Goal: Task Accomplishment & Management: Complete application form

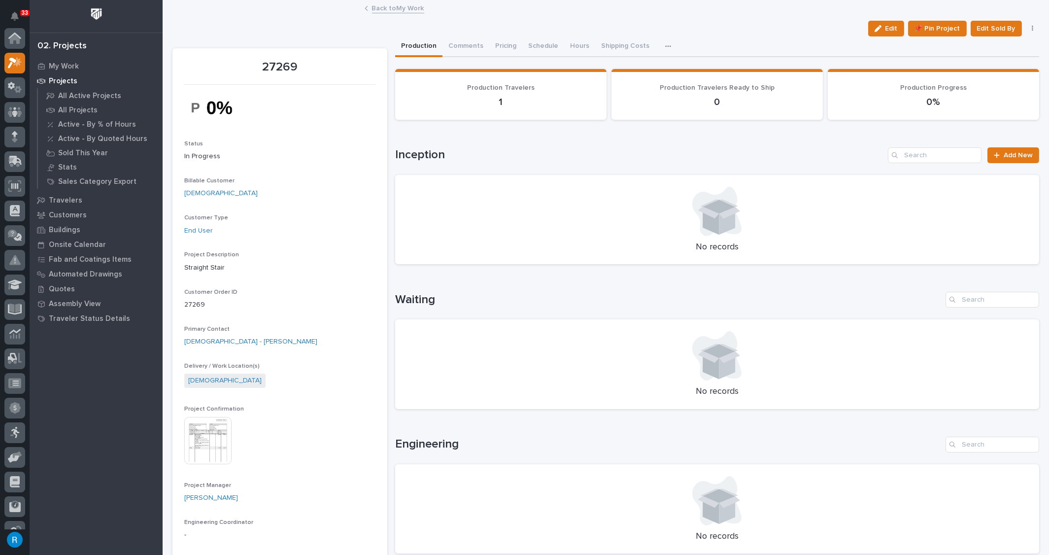
scroll to position [24, 0]
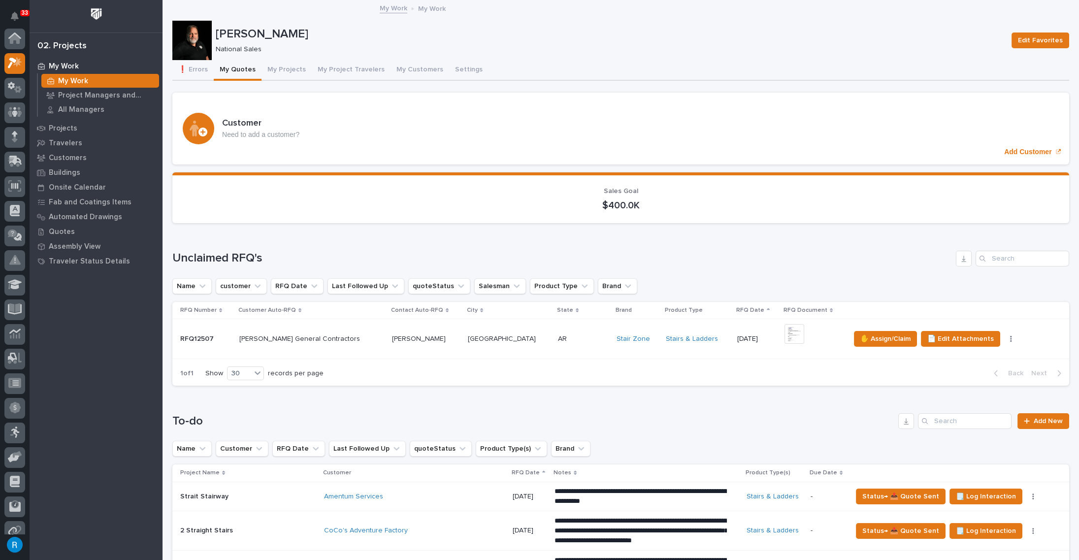
scroll to position [24, 0]
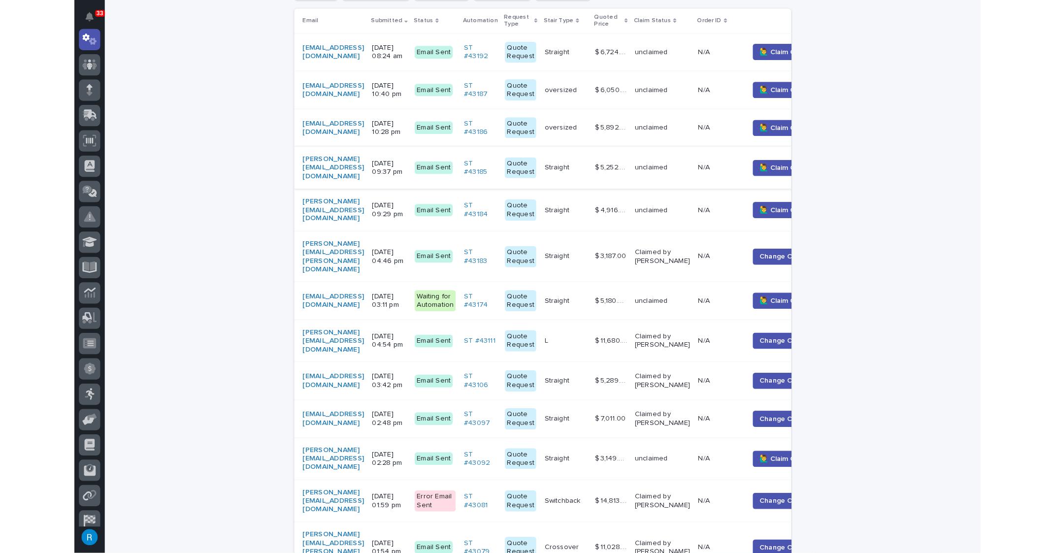
scroll to position [224, 0]
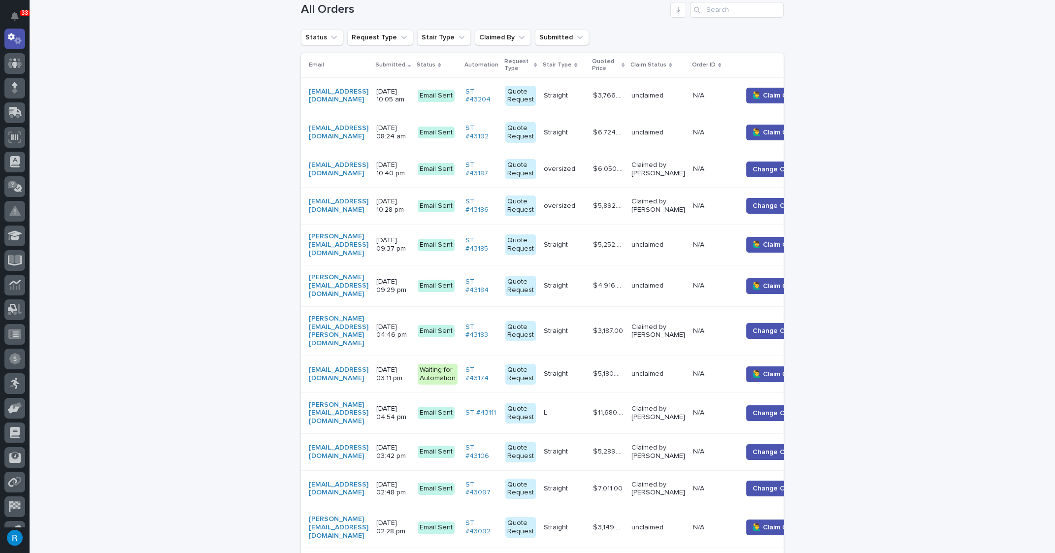
click at [368, 401] on div "[PERSON_NAME][EMAIL_ADDRESS][DOMAIN_NAME]" at bounding box center [339, 413] width 60 height 25
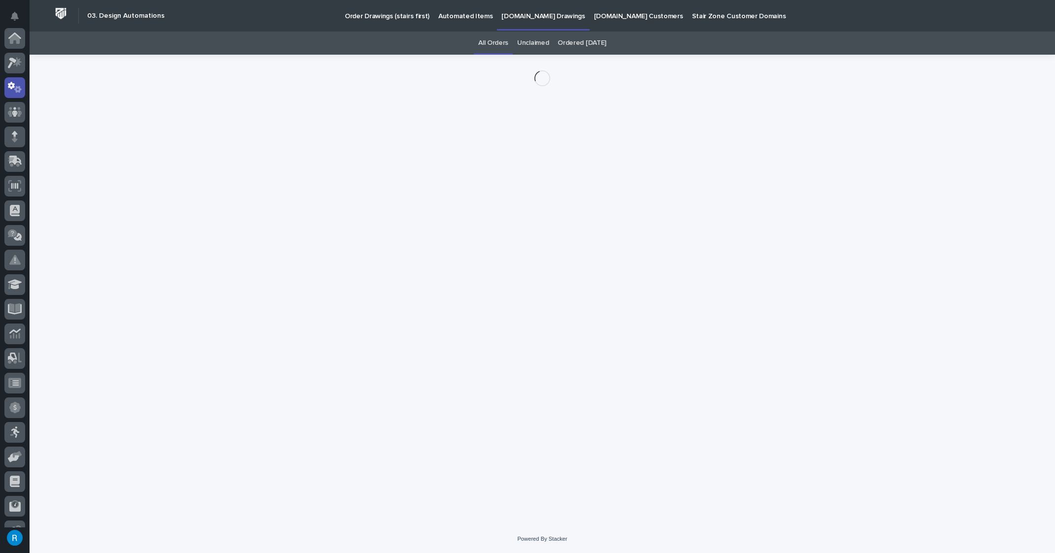
scroll to position [49, 0]
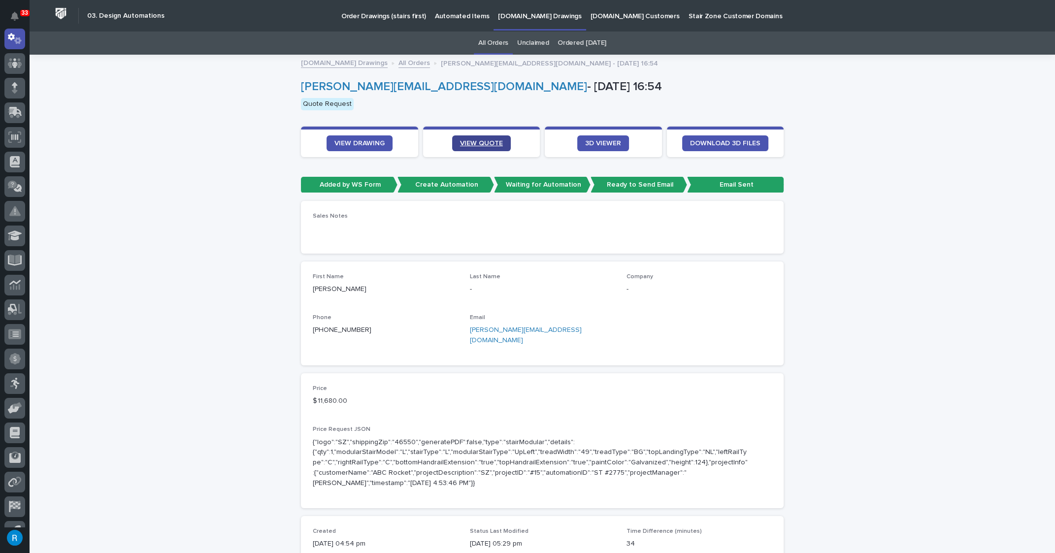
click at [480, 143] on span "VIEW QUOTE" at bounding box center [481, 143] width 43 height 7
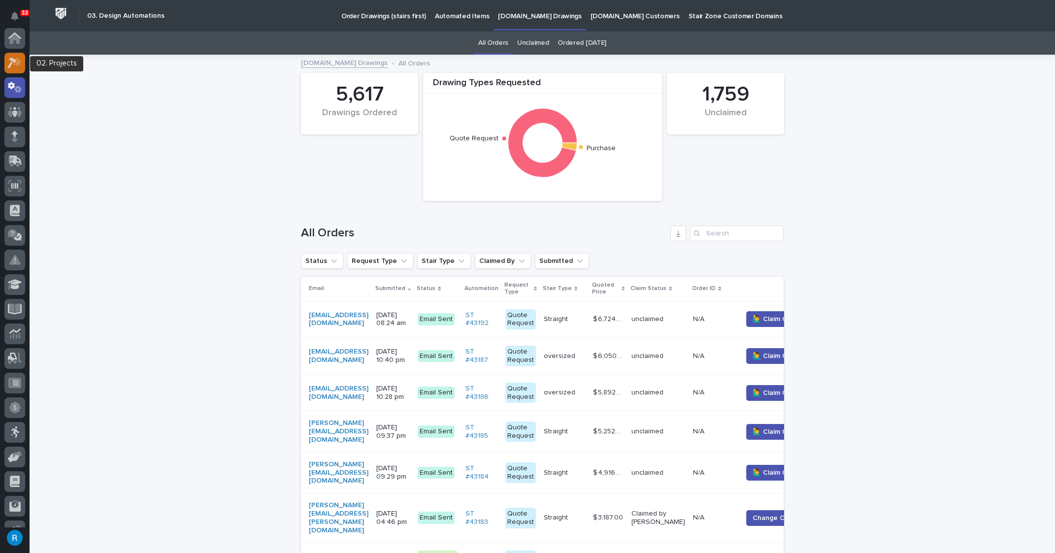
click at [10, 56] on div at bounding box center [14, 63] width 21 height 21
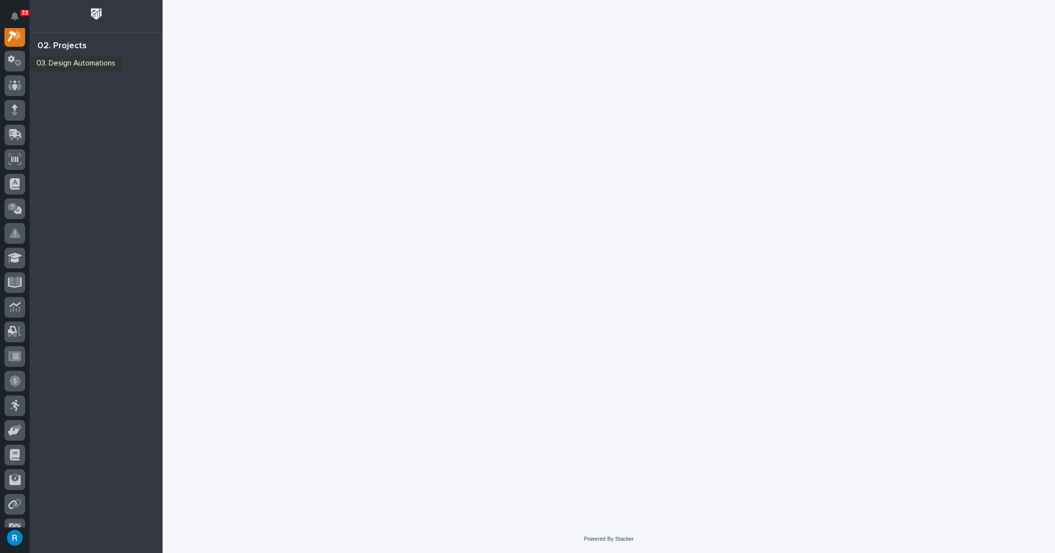
scroll to position [24, 0]
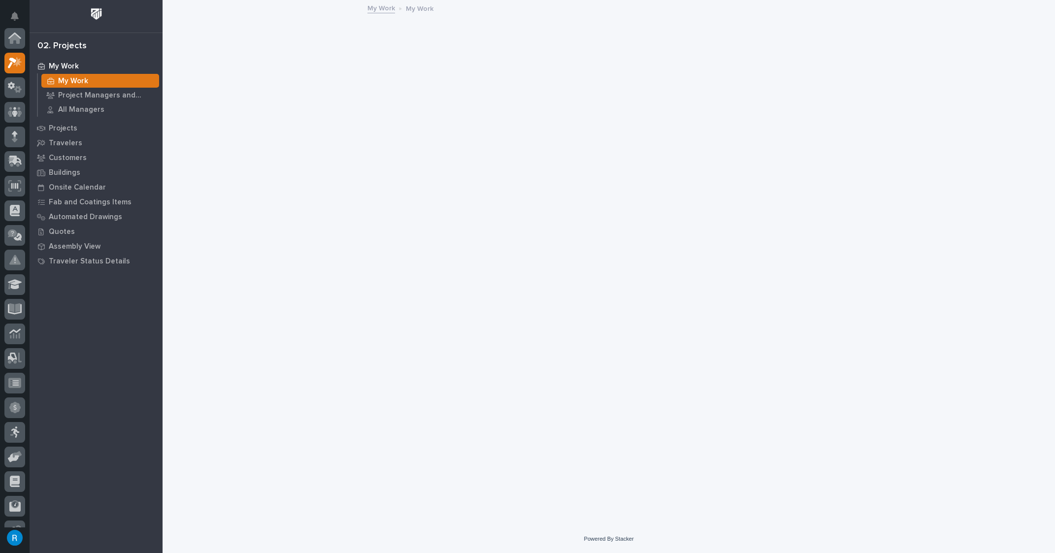
scroll to position [24, 0]
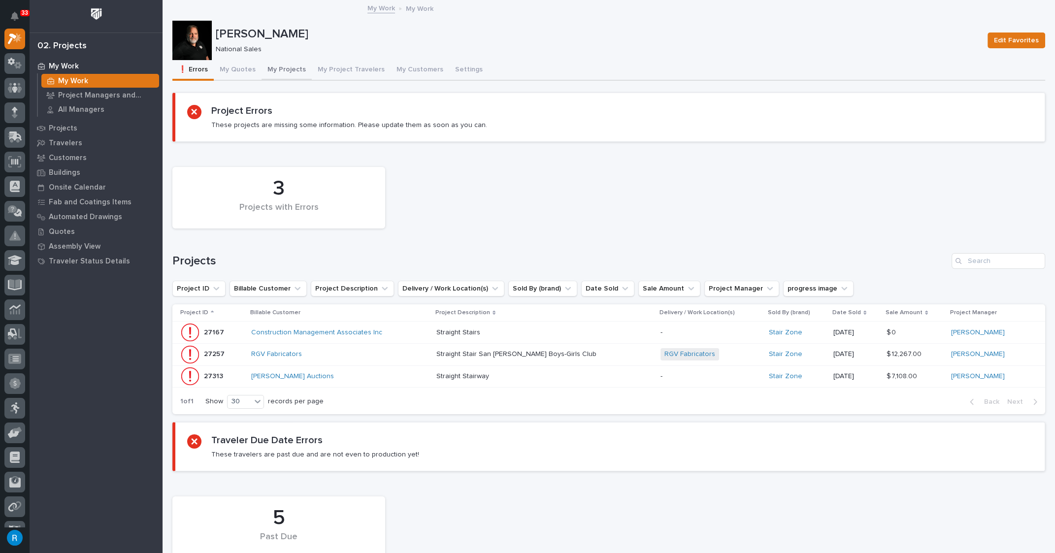
click at [285, 68] on button "My Projects" at bounding box center [287, 70] width 50 height 21
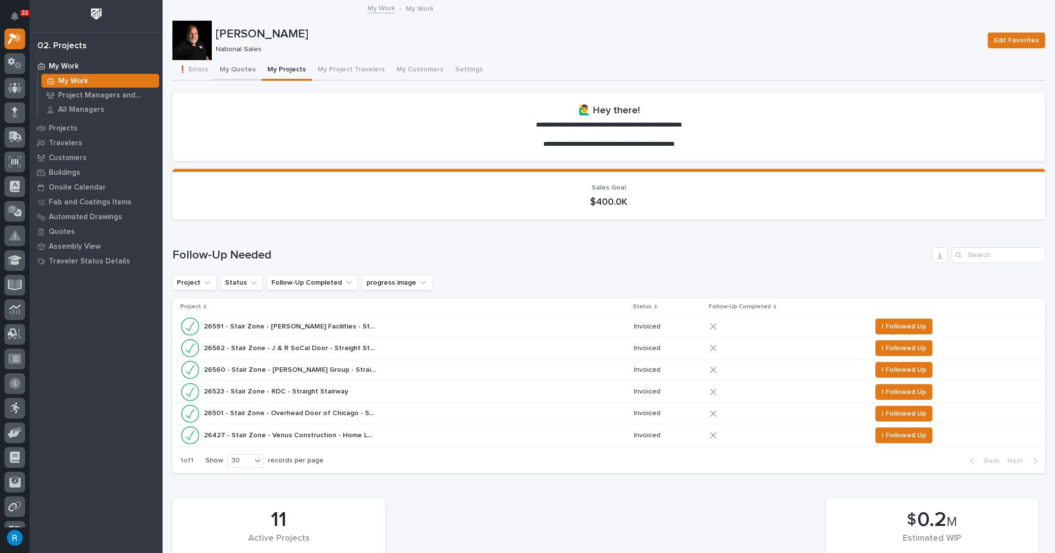
click at [234, 68] on button "My Quotes" at bounding box center [238, 70] width 48 height 21
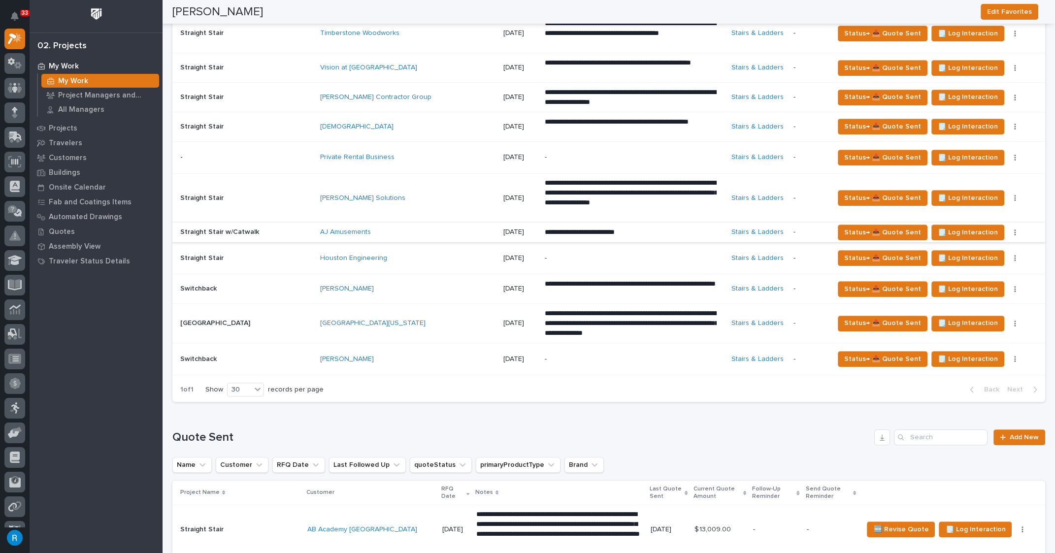
scroll to position [806, 0]
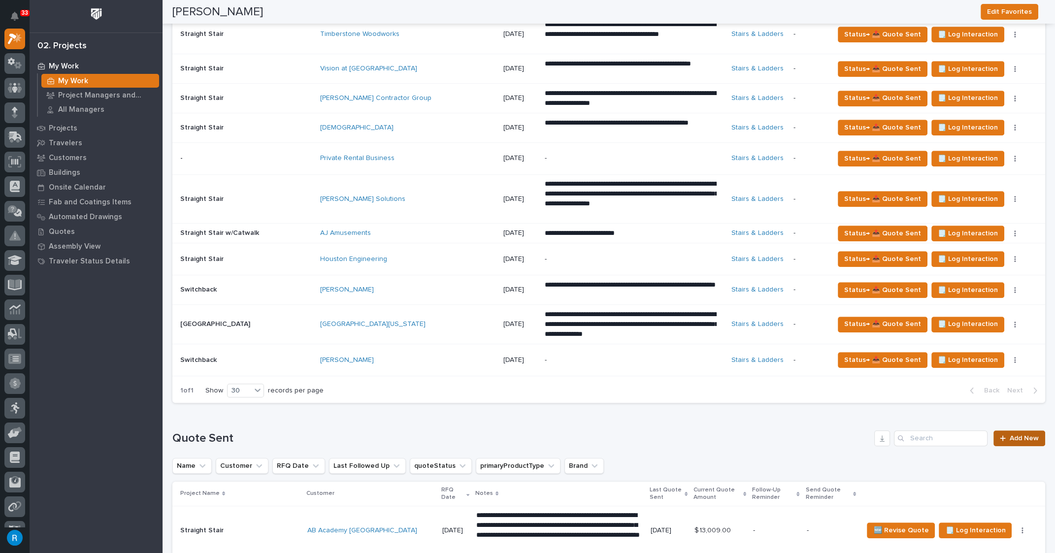
click at [1011, 435] on span "Add New" at bounding box center [1024, 438] width 29 height 7
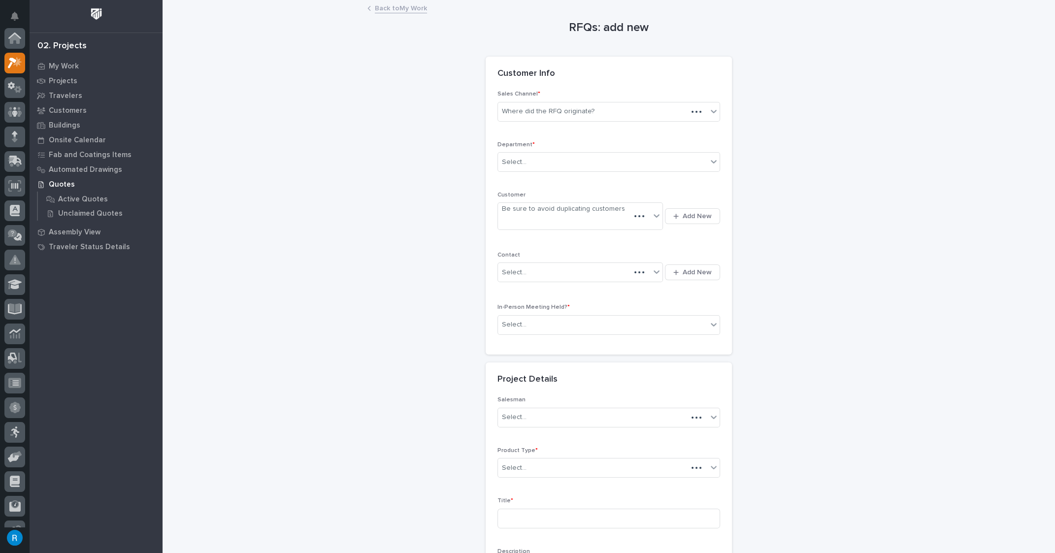
scroll to position [24, 0]
click at [612, 120] on div "Where did the RFQ originate?" at bounding box center [609, 112] width 223 height 20
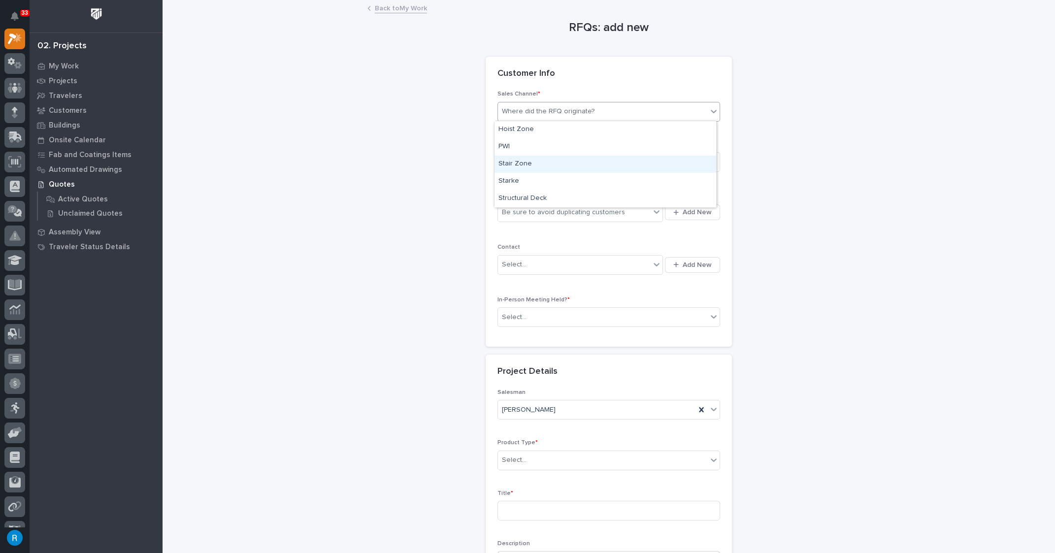
click at [526, 163] on div "Stair Zone" at bounding box center [606, 164] width 222 height 17
click at [527, 162] on div "Select..." at bounding box center [602, 162] width 209 height 16
click at [517, 178] on span "National Sales" at bounding box center [524, 179] width 50 height 11
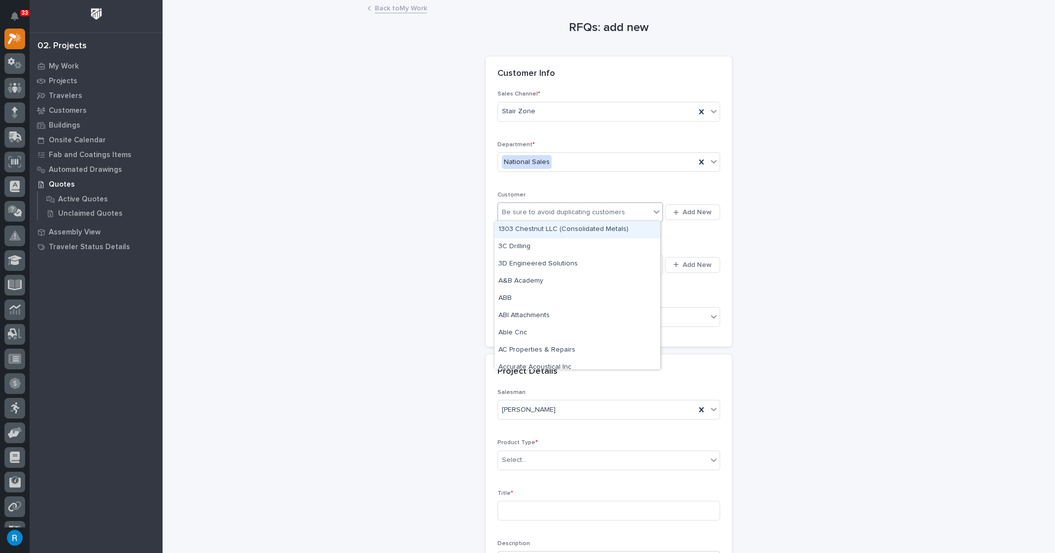
click at [633, 211] on div "Be sure to avoid duplicating customers" at bounding box center [574, 212] width 152 height 16
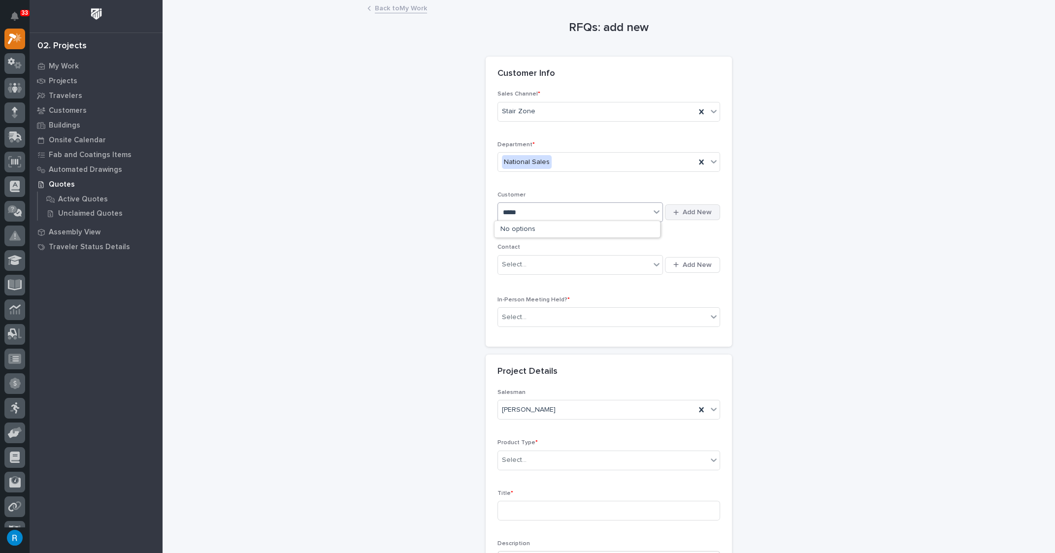
type input "*****"
click at [693, 210] on span "Add New" at bounding box center [697, 212] width 29 height 9
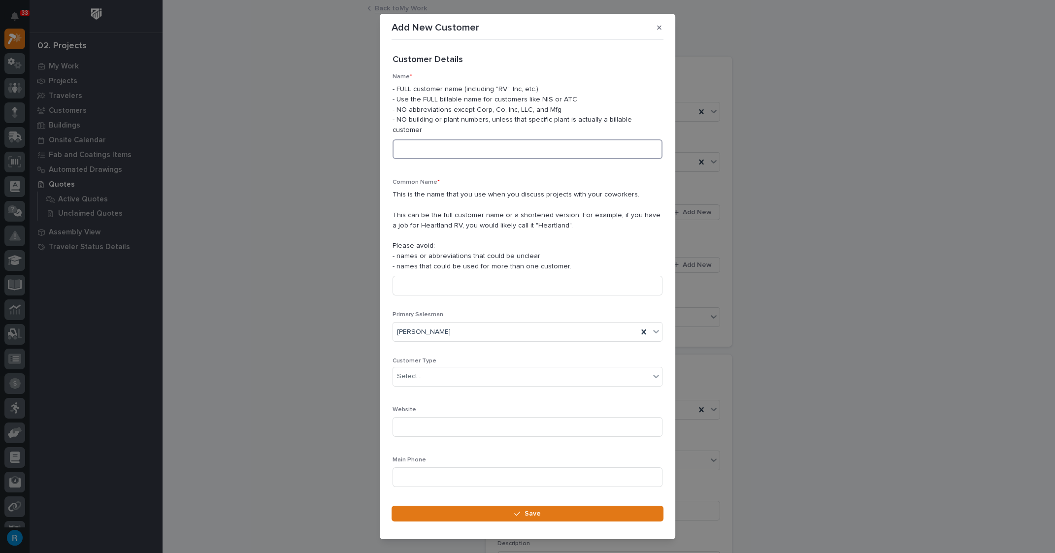
click at [407, 140] on input at bounding box center [528, 149] width 270 height 20
type input "[PERSON_NAME] Excavating"
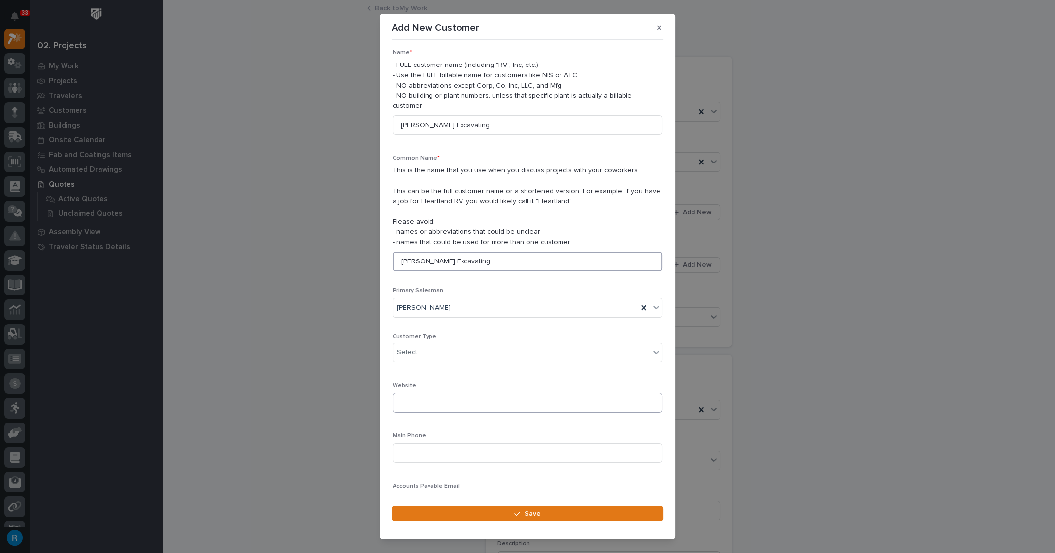
scroll to position [44, 0]
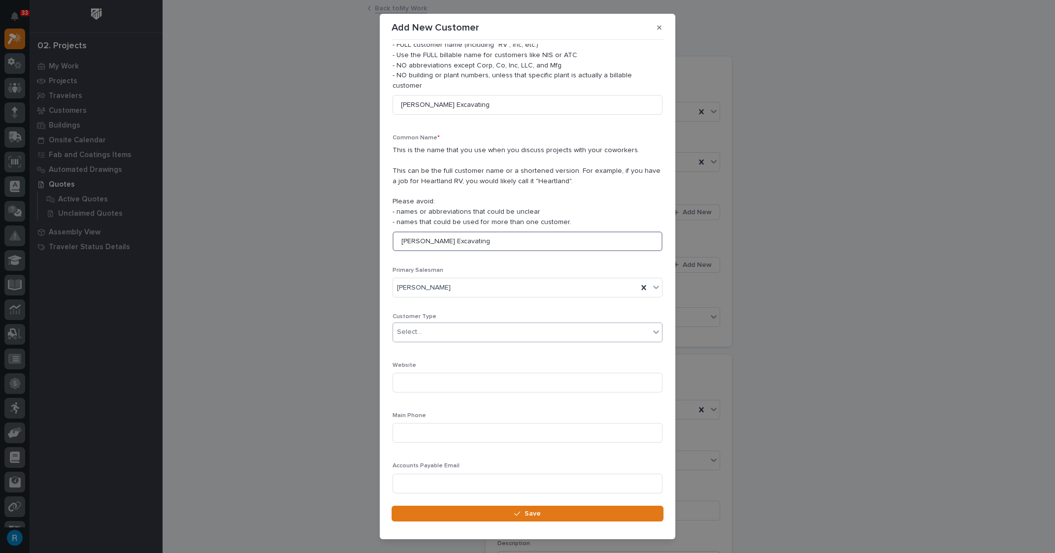
type input "[PERSON_NAME] Excavating"
click at [454, 324] on div "Select..." at bounding box center [521, 332] width 257 height 16
click at [417, 372] on div "General Contractor" at bounding box center [524, 374] width 262 height 17
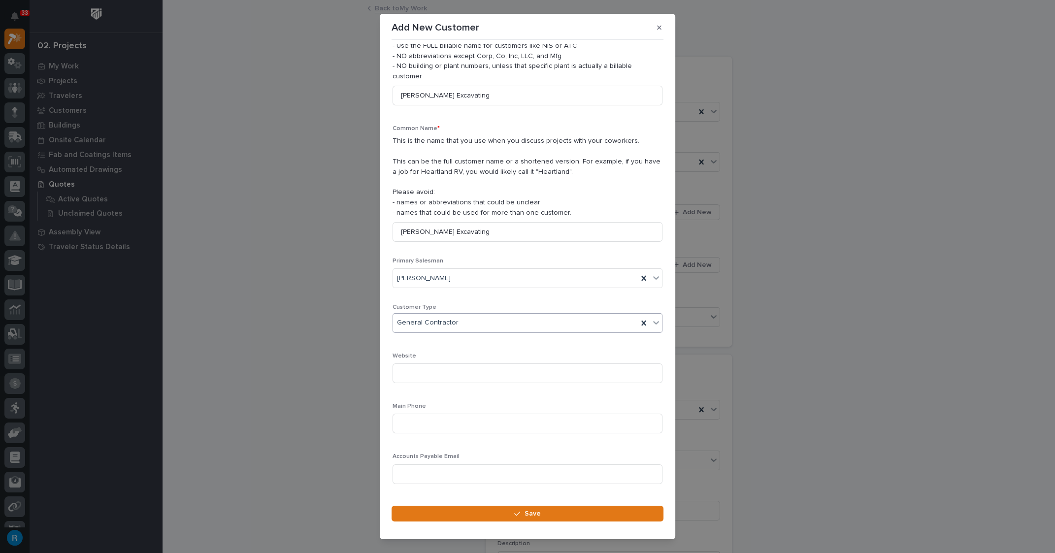
scroll to position [63, 0]
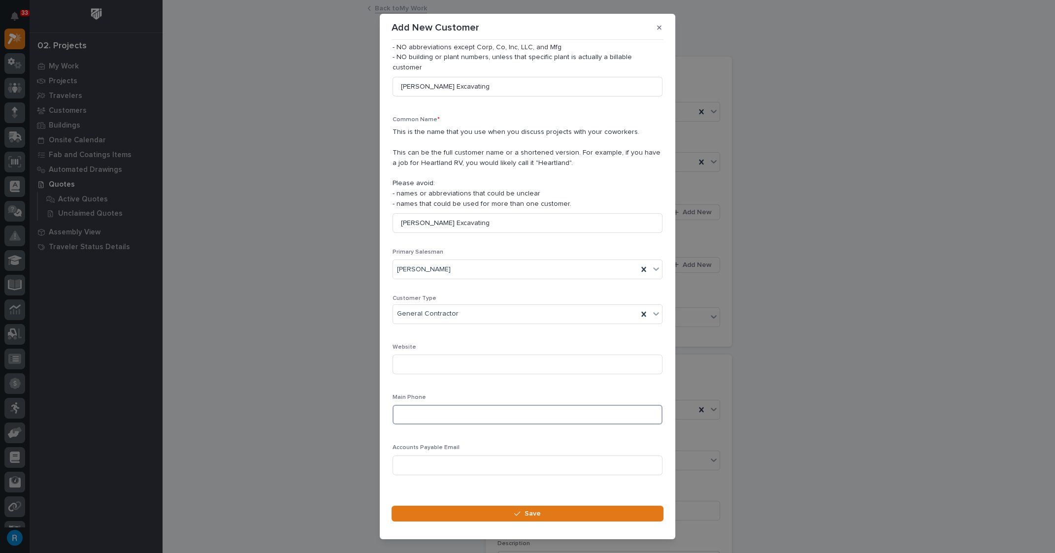
click at [411, 406] on input at bounding box center [528, 415] width 270 height 20
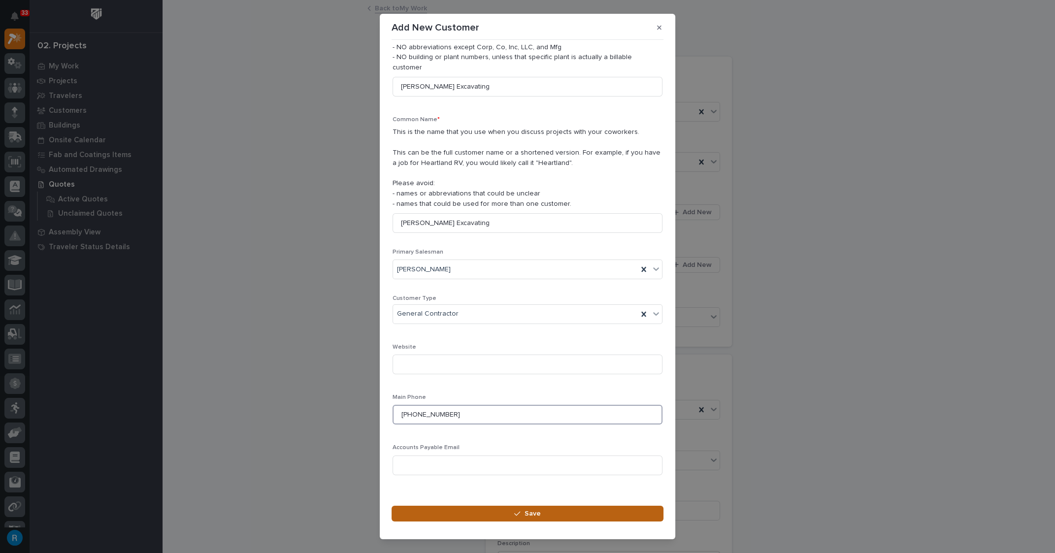
type input "305-504-3323"
click at [537, 513] on span "Save" at bounding box center [533, 513] width 16 height 9
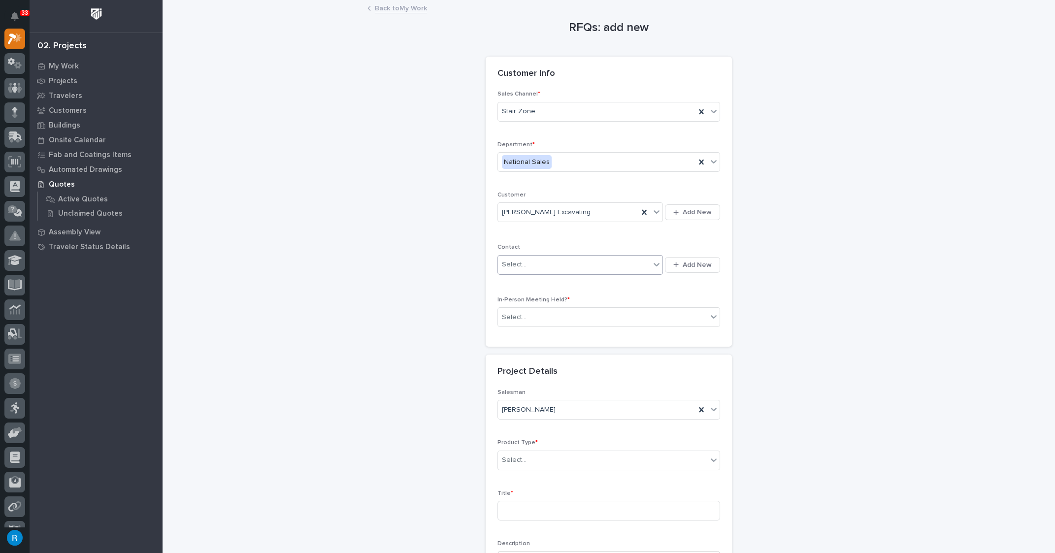
click at [553, 263] on div "Select..." at bounding box center [574, 265] width 152 height 16
click at [693, 265] on span "Add New" at bounding box center [697, 265] width 29 height 9
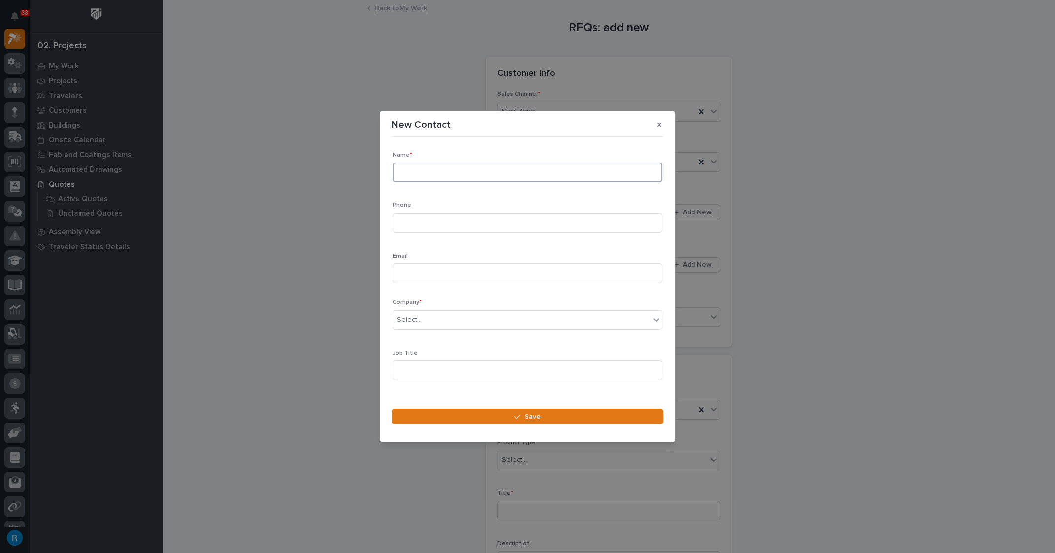
click at [418, 172] on input at bounding box center [528, 173] width 270 height 20
type input "Chris Haack"
type input "305-504-3323"
click at [422, 274] on input at bounding box center [528, 274] width 270 height 20
click at [407, 275] on input at bounding box center [528, 274] width 270 height 20
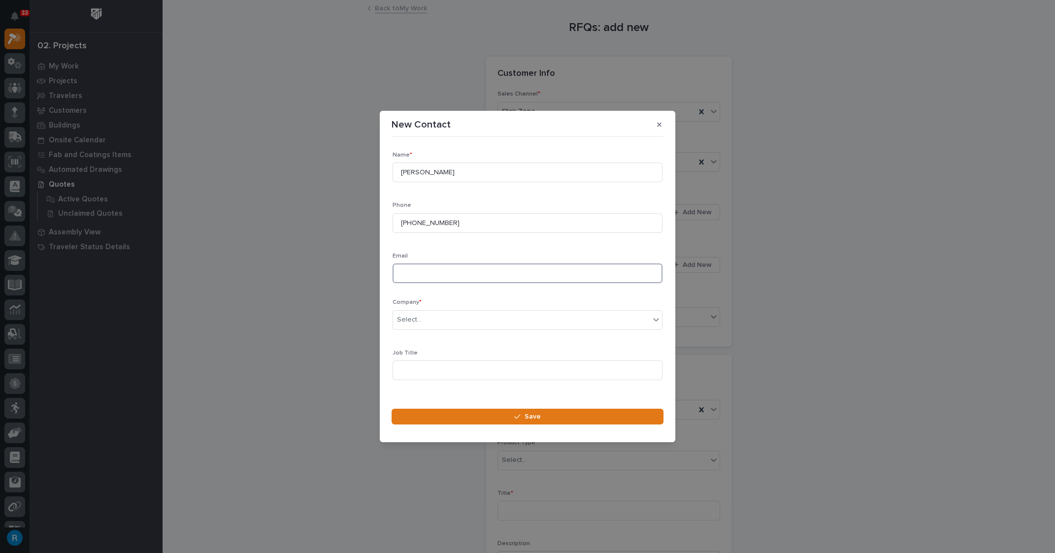
click at [415, 276] on input at bounding box center [528, 274] width 270 height 20
type input "chris@haackexcavating.com"
click at [443, 322] on div "Select..." at bounding box center [521, 320] width 257 height 16
type input "*****"
click at [436, 339] on div "[PERSON_NAME] Excavating" at bounding box center [524, 338] width 262 height 17
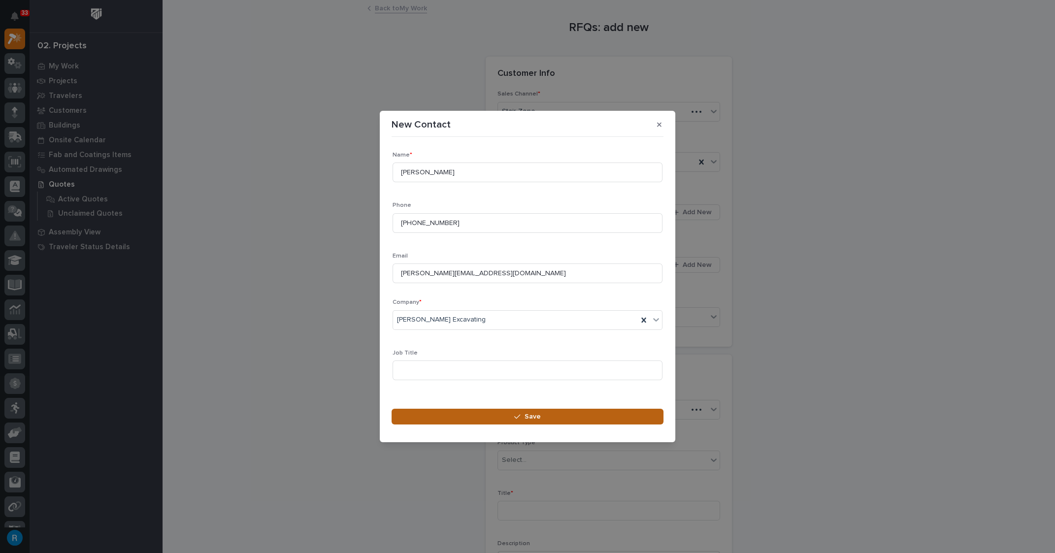
click at [541, 420] on button "Save" at bounding box center [528, 417] width 272 height 16
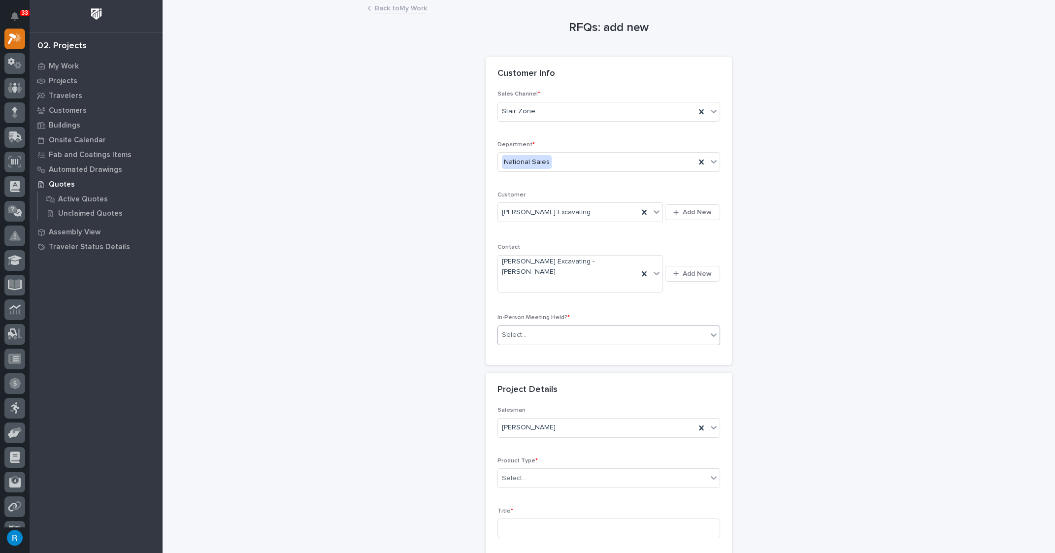
click at [534, 327] on div "Select..." at bounding box center [602, 335] width 209 height 16
click at [509, 349] on span "No" at bounding box center [505, 350] width 13 height 11
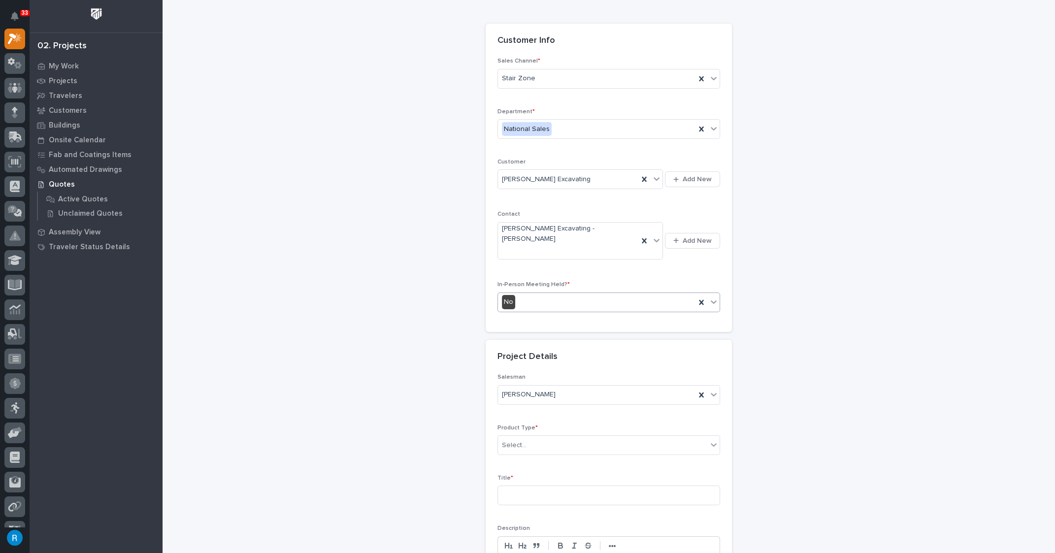
scroll to position [179, 0]
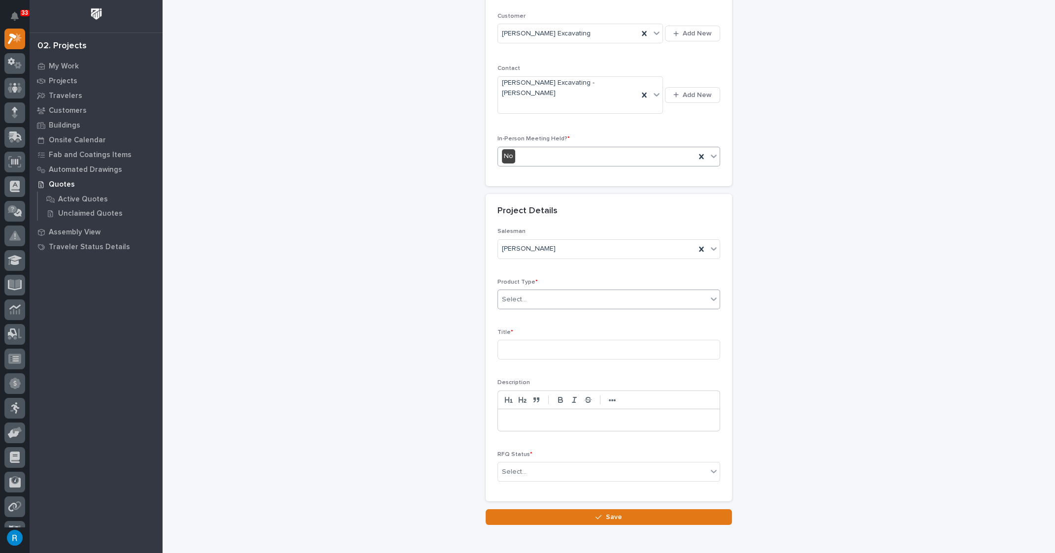
click at [551, 292] on div "Select..." at bounding box center [602, 300] width 209 height 16
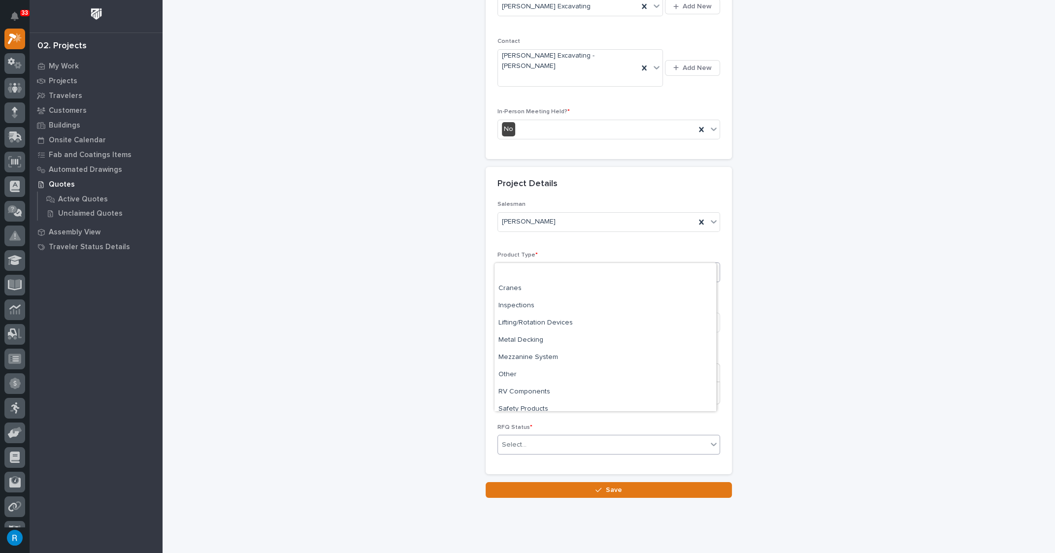
scroll to position [41, 0]
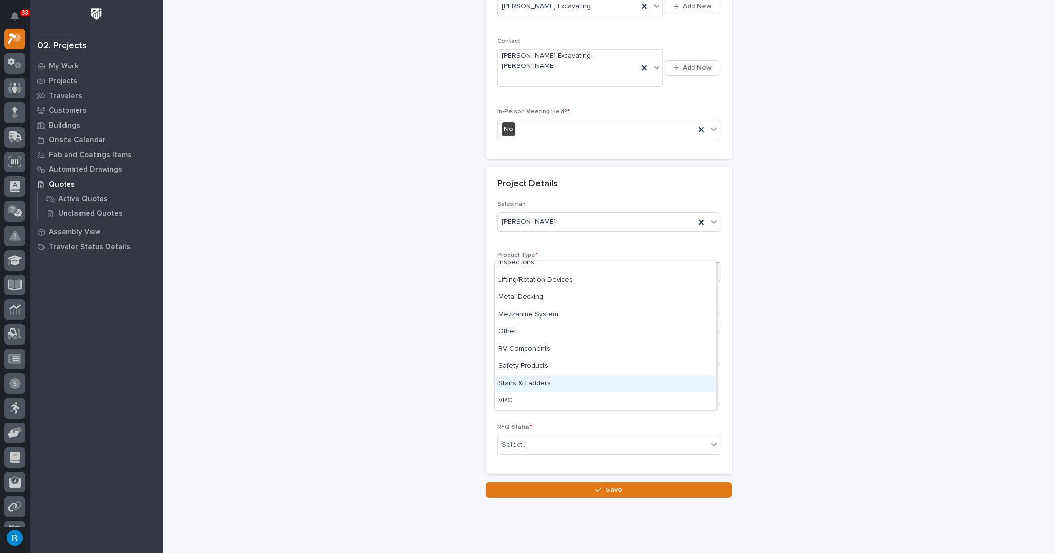
click at [517, 383] on div "Stairs & Ladders" at bounding box center [606, 383] width 222 height 17
click at [540, 313] on input at bounding box center [609, 323] width 223 height 20
type input "L-Stair"
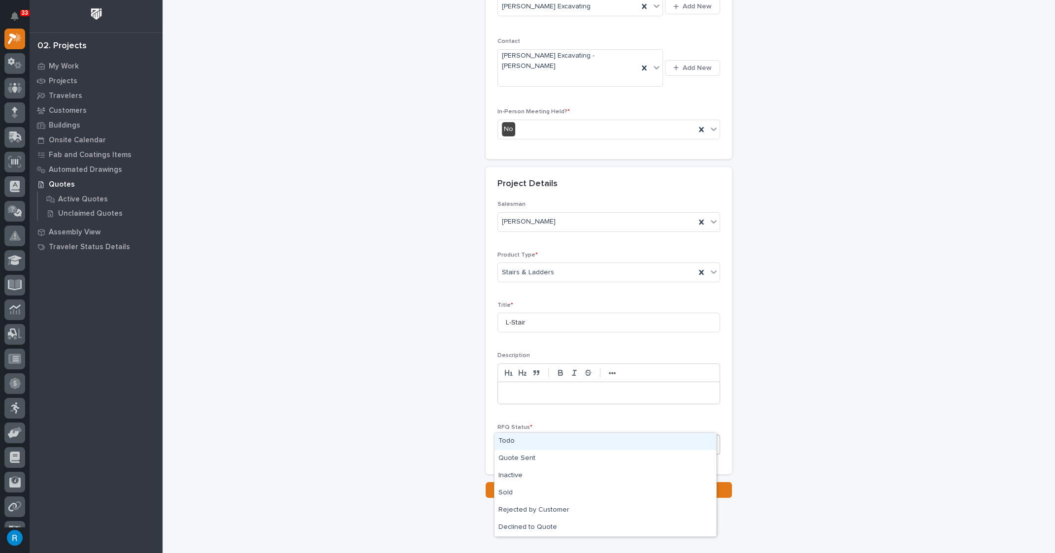
click at [624, 437] on div "Select..." at bounding box center [602, 445] width 209 height 16
click at [515, 460] on div "Quote Sent" at bounding box center [606, 458] width 222 height 17
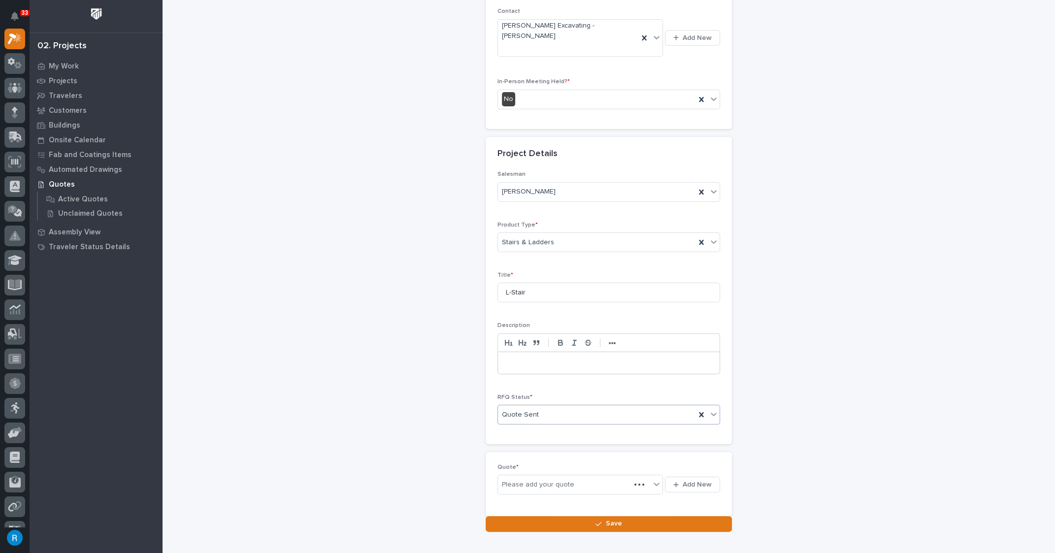
scroll to position [241, 0]
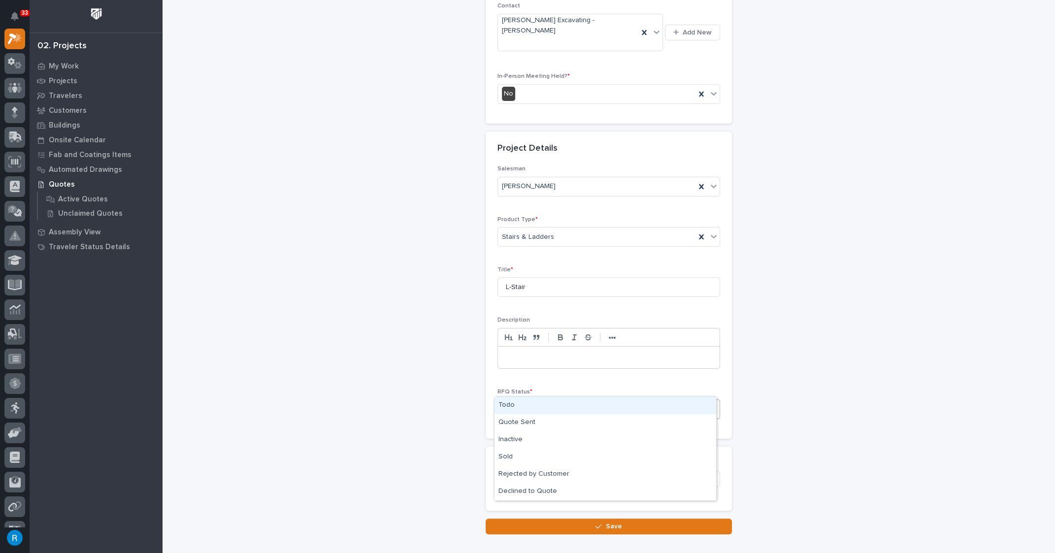
click at [709, 404] on icon at bounding box center [714, 409] width 10 height 10
click at [515, 402] on div "Todo" at bounding box center [606, 405] width 222 height 17
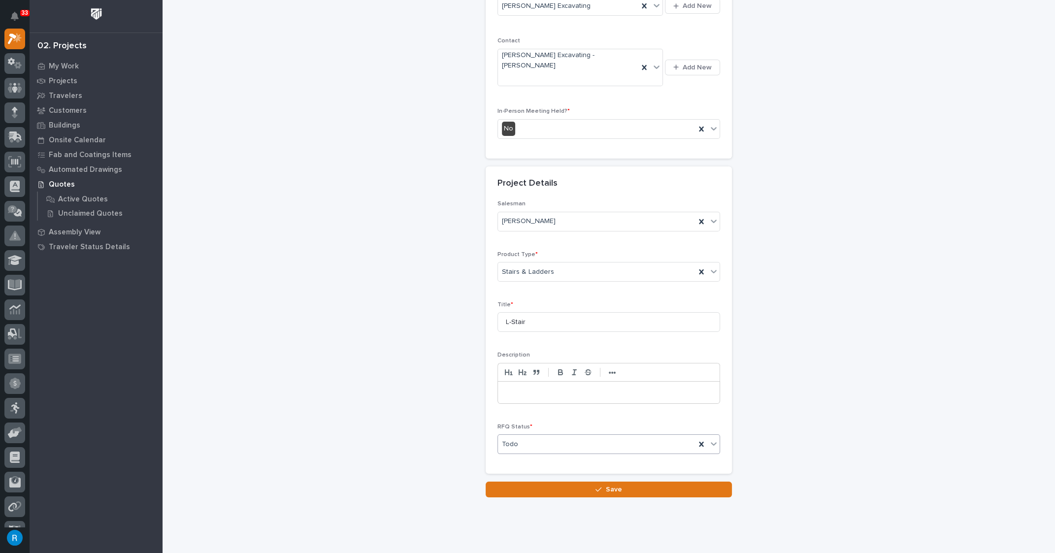
scroll to position [206, 0]
click at [611, 486] on span "Save" at bounding box center [614, 490] width 16 height 9
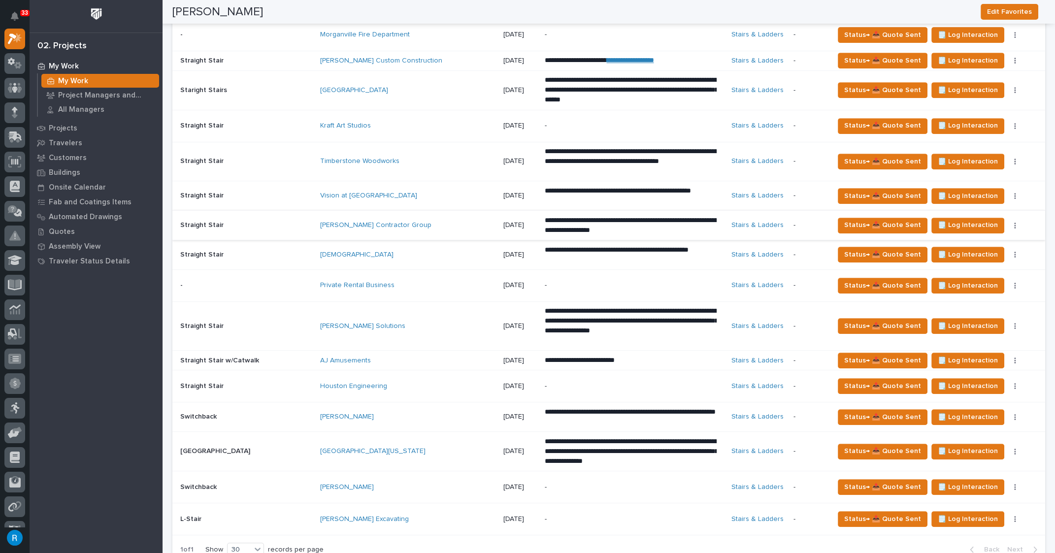
scroll to position [671, 0]
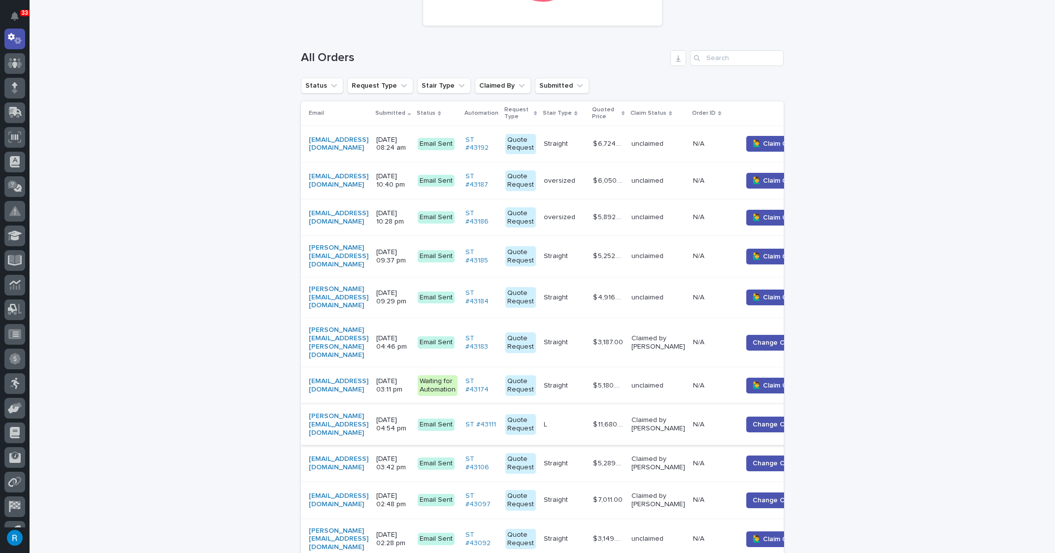
scroll to position [179, 0]
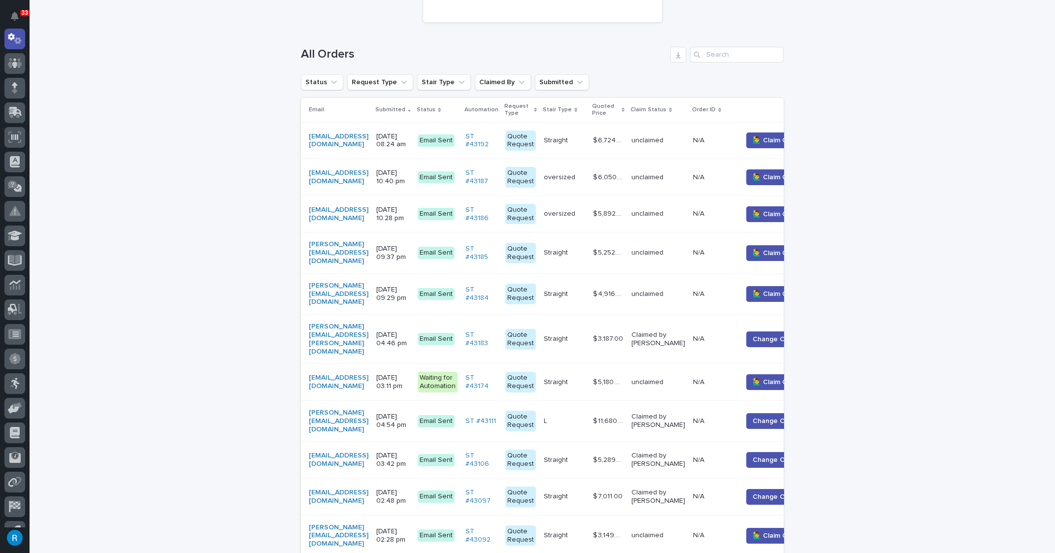
click at [368, 409] on div "[PERSON_NAME][EMAIL_ADDRESS][DOMAIN_NAME]" at bounding box center [339, 421] width 60 height 25
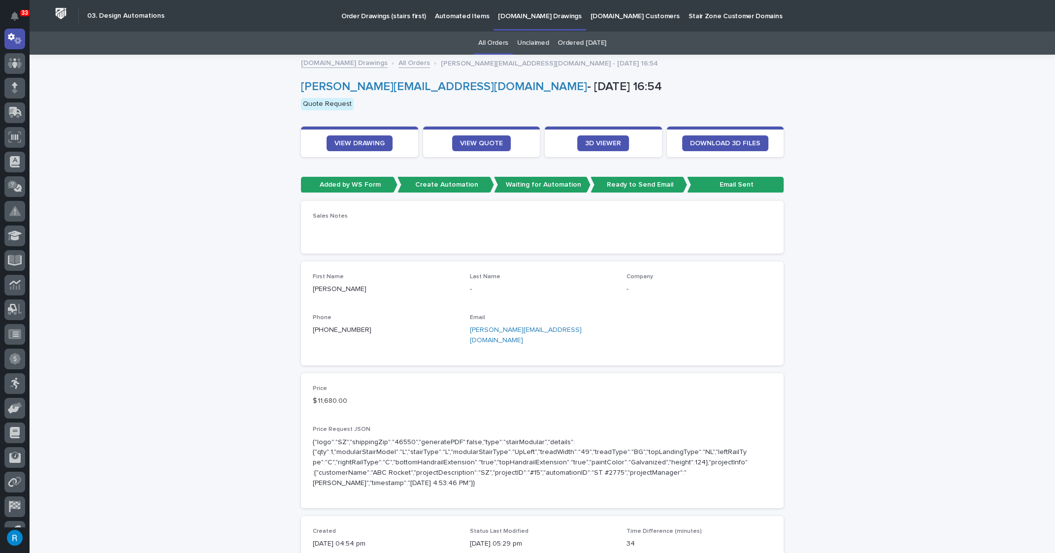
click at [450, 16] on p "Automated Items" at bounding box center [462, 10] width 54 height 21
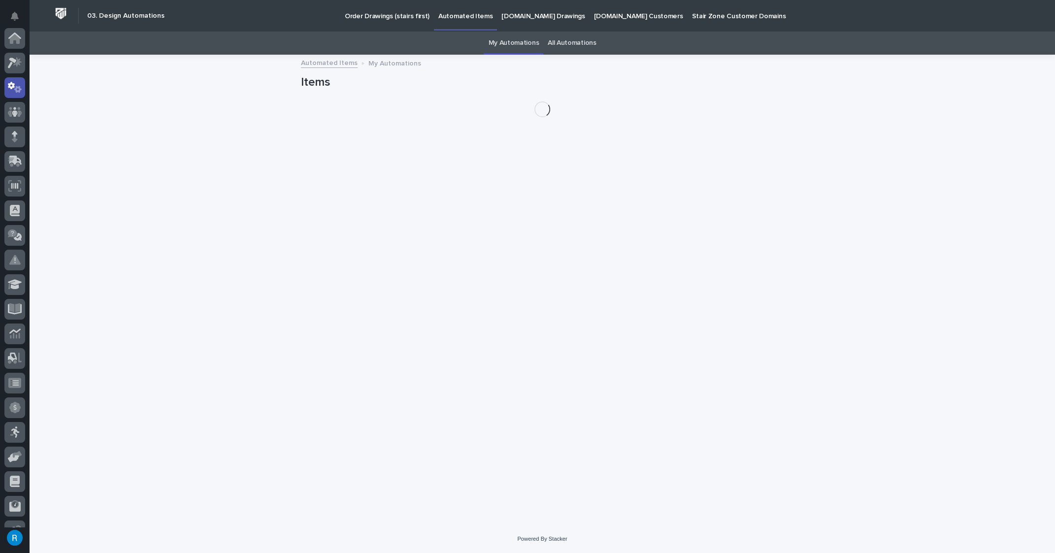
scroll to position [49, 0]
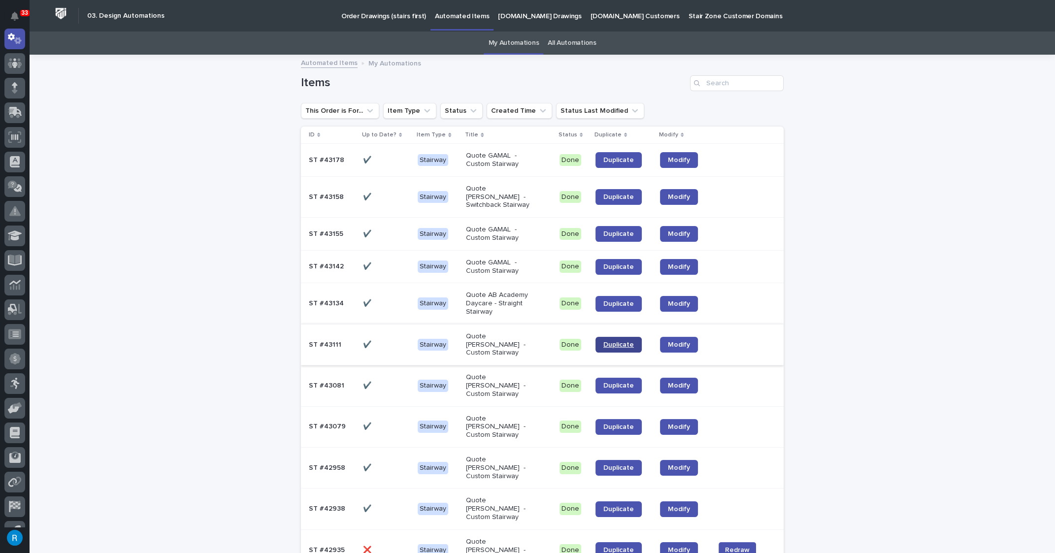
click at [612, 341] on span "Duplicate" at bounding box center [618, 344] width 31 height 7
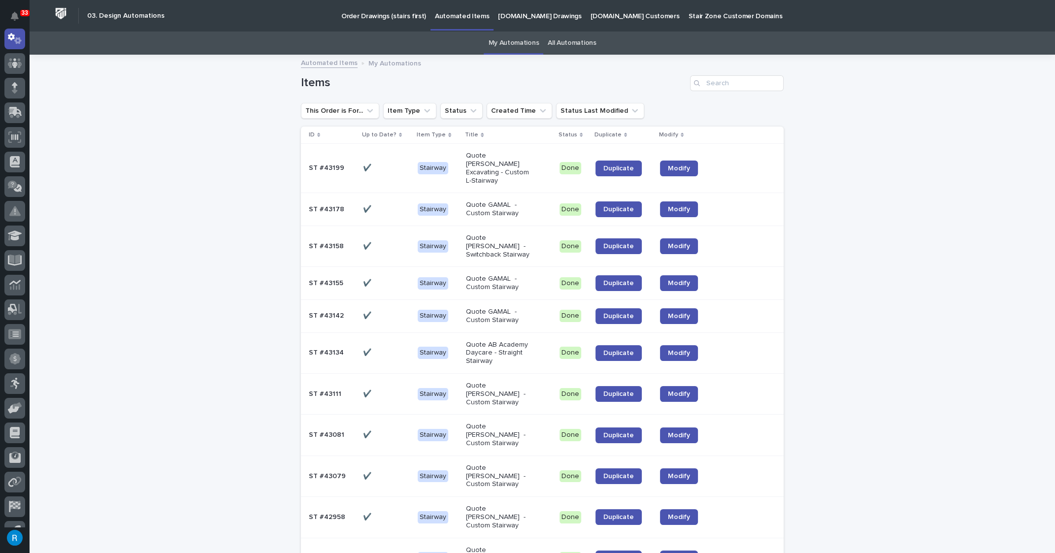
click at [389, 390] on p at bounding box center [386, 394] width 47 height 8
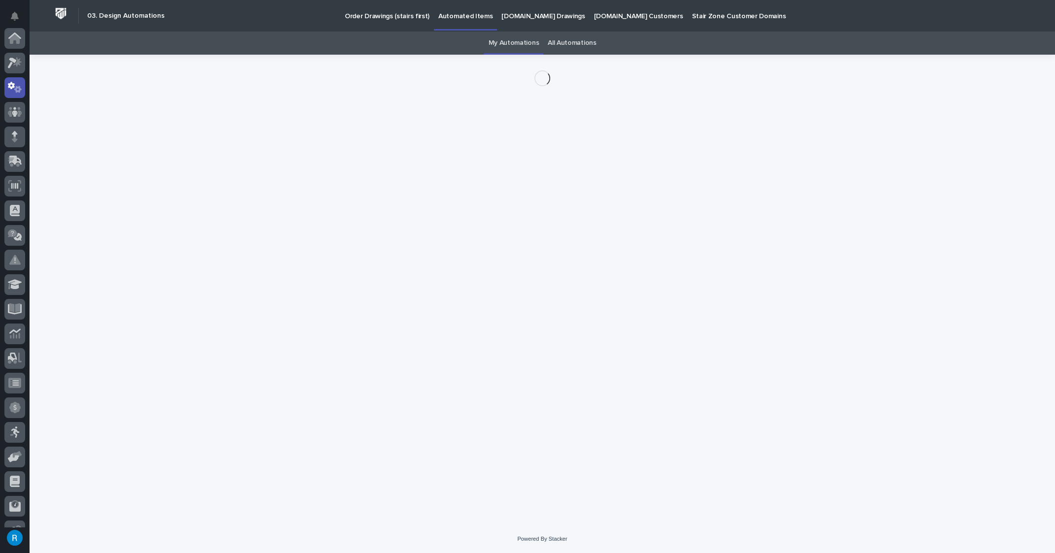
scroll to position [49, 0]
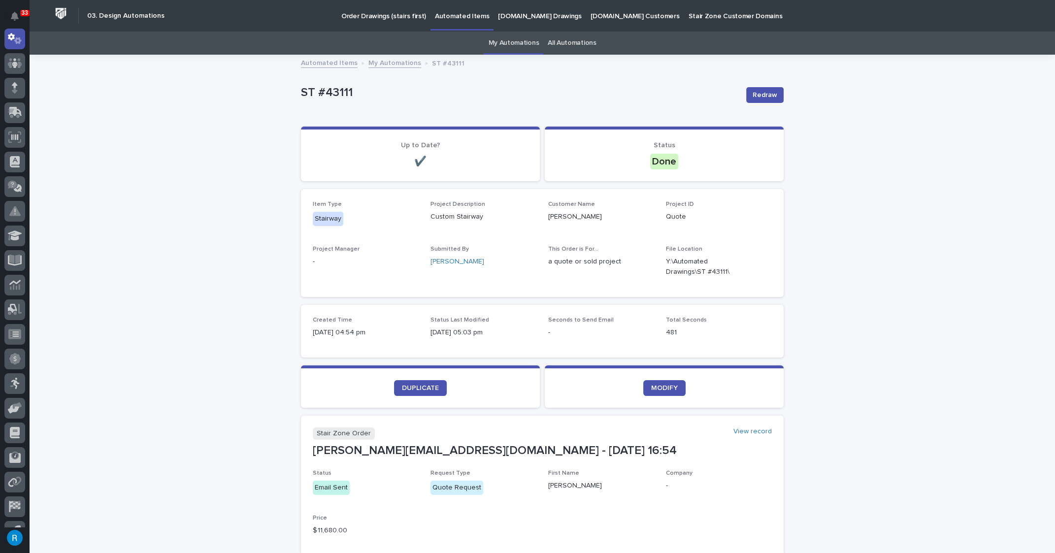
click at [566, 46] on link "All Automations" at bounding box center [572, 43] width 48 height 23
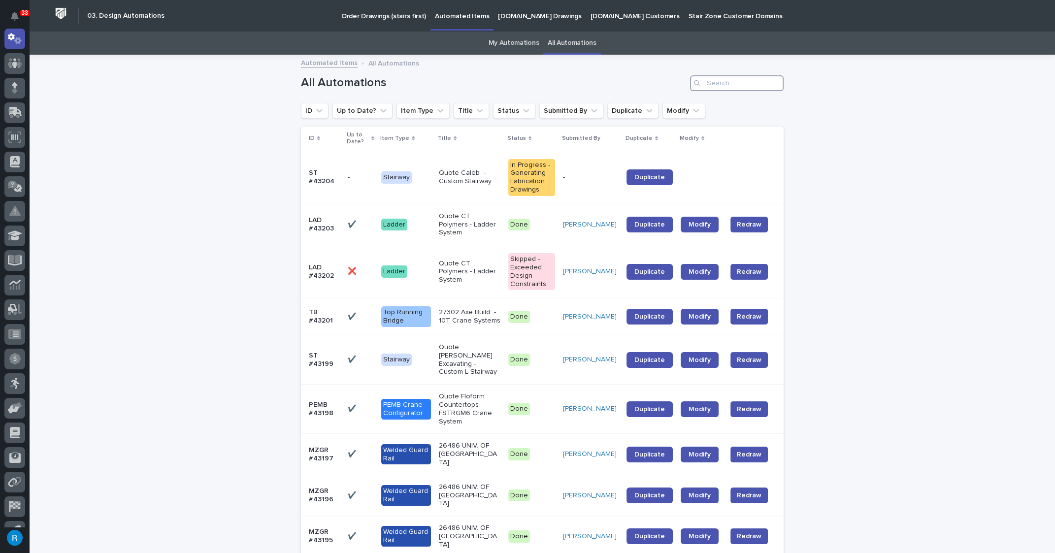
click at [713, 81] on input "Search" at bounding box center [737, 83] width 94 height 16
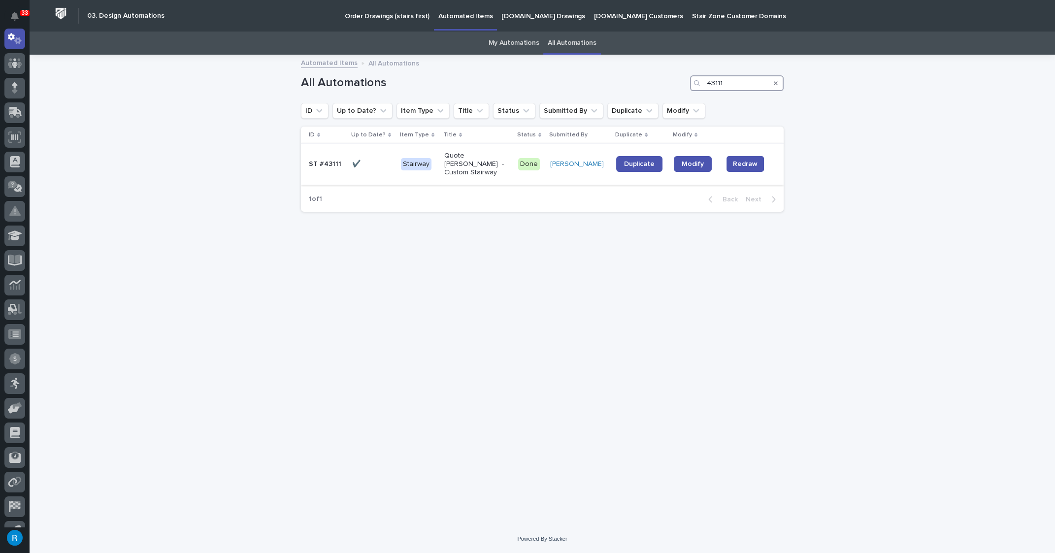
type input "43111"
click at [382, 163] on p at bounding box center [372, 164] width 41 height 8
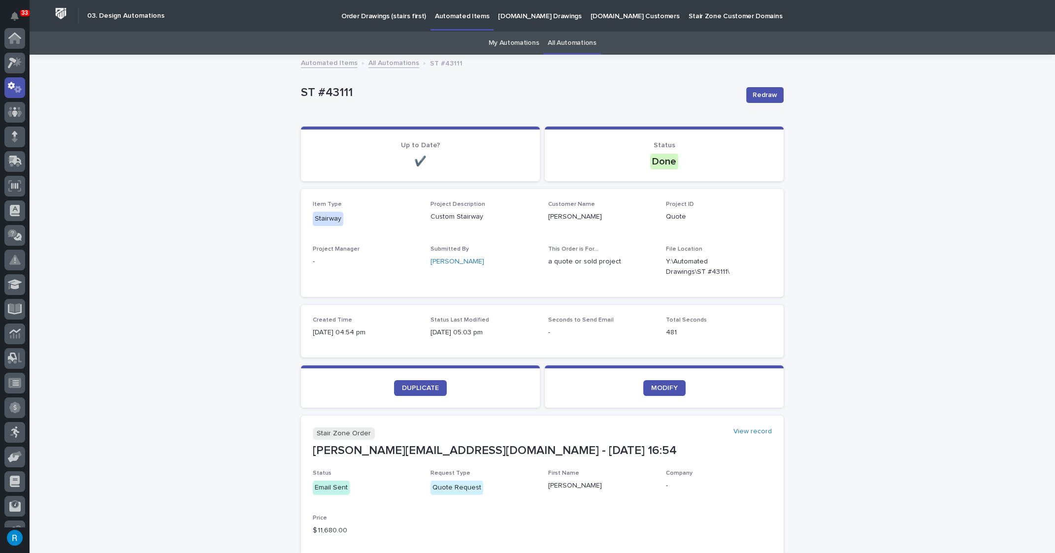
scroll to position [49, 0]
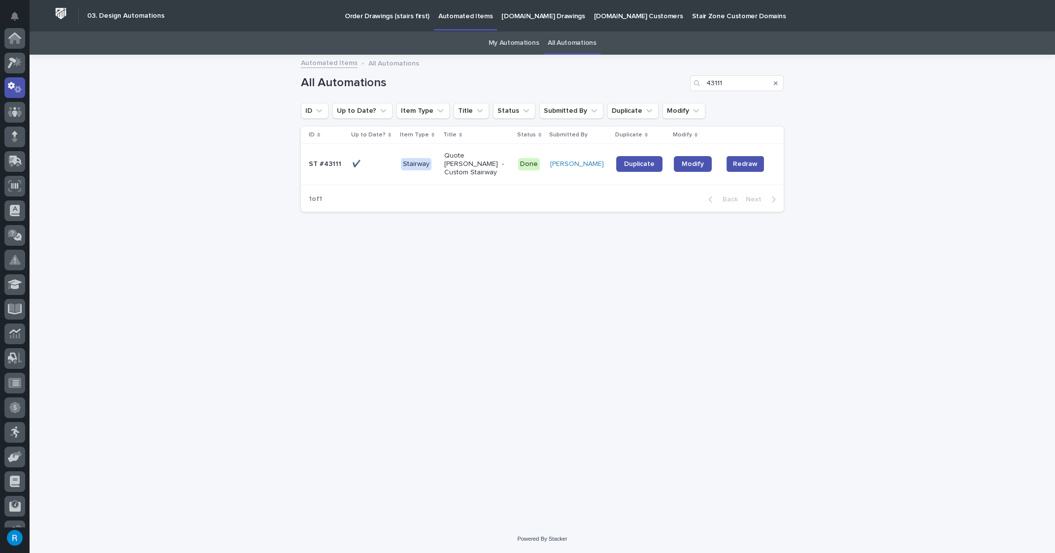
scroll to position [49, 0]
click at [385, 160] on p at bounding box center [372, 164] width 41 height 8
